Goal: Use online tool/utility: Utilize a website feature to perform a specific function

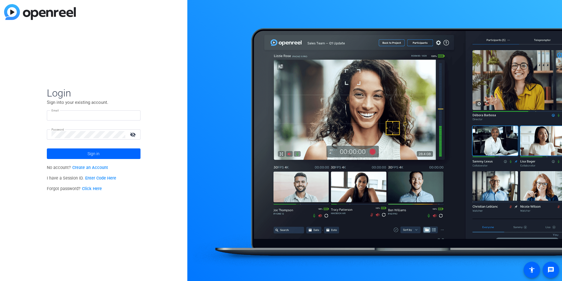
type input "[EMAIL_ADDRESS][DOMAIN_NAME]"
click at [65, 119] on div "[EMAIL_ADDRESS][DOMAIN_NAME]" at bounding box center [94, 115] width 84 height 10
click at [113, 156] on span at bounding box center [94, 153] width 94 height 14
click at [57, 156] on span at bounding box center [94, 153] width 94 height 14
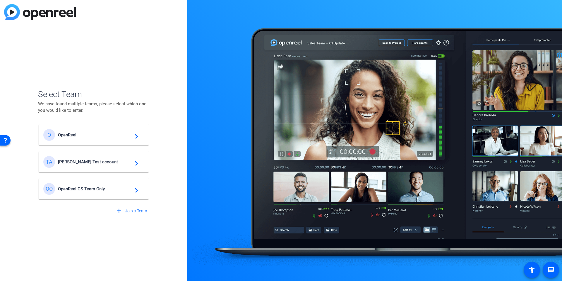
click at [74, 131] on div "O OpenReel navigate_next" at bounding box center [93, 135] width 101 height 12
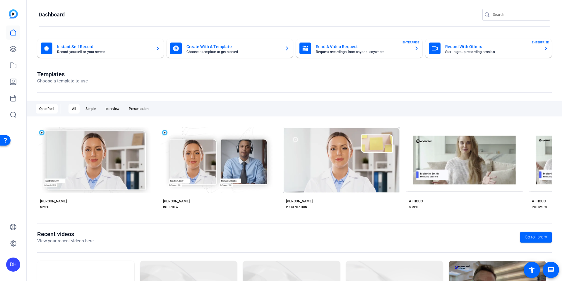
click at [153, 83] on openreel-page-title "Templates Choose a template to use" at bounding box center [294, 78] width 515 height 14
drag, startPoint x: 18, startPoint y: 82, endPoint x: 16, endPoint y: 86, distance: 4.1
click at [18, 82] on link at bounding box center [13, 82] width 14 height 14
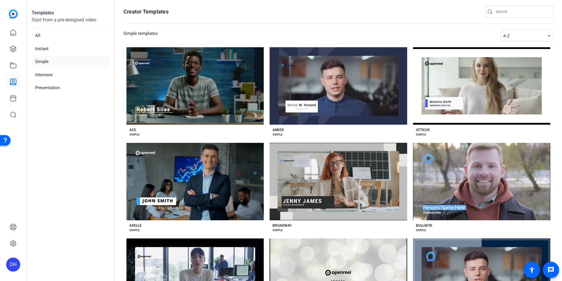
click at [124, 35] on h3 "Simple templates" at bounding box center [141, 35] width 34 height 11
click at [259, 129] on div "ACE SIMPLE" at bounding box center [195, 130] width 137 height 12
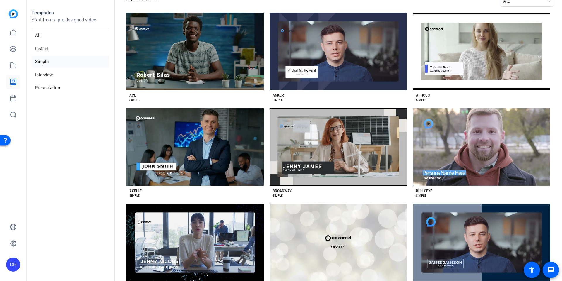
scroll to position [36, 0]
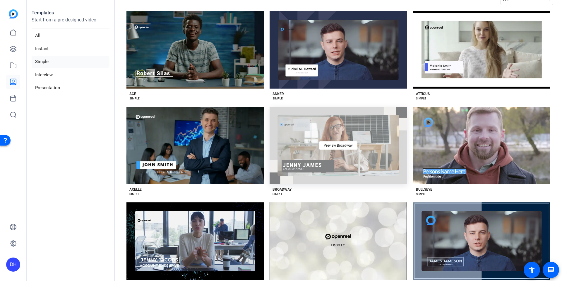
click at [289, 179] on div "Preview Broadway" at bounding box center [338, 145] width 137 height 77
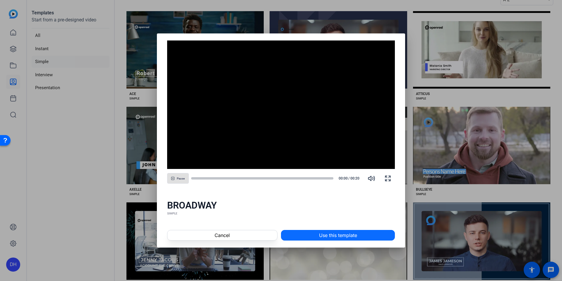
click at [334, 234] on span "Use this template" at bounding box center [338, 234] width 38 height 7
